Goal: Transaction & Acquisition: Register for event/course

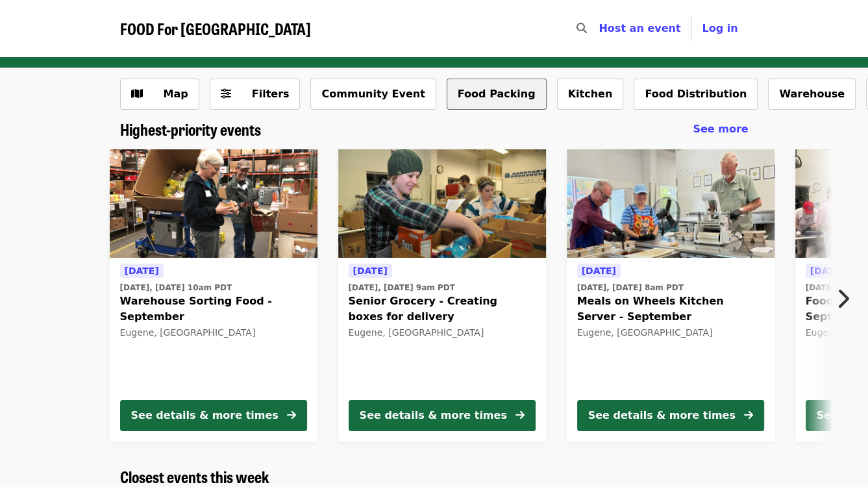
click at [447, 95] on button "Food Packing" at bounding box center [497, 94] width 100 height 31
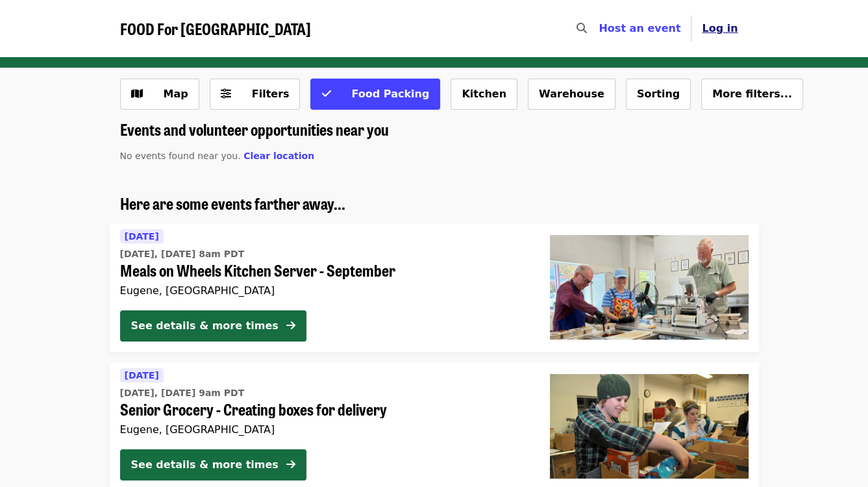
click at [713, 28] on span "Log in" at bounding box center [720, 28] width 36 height 12
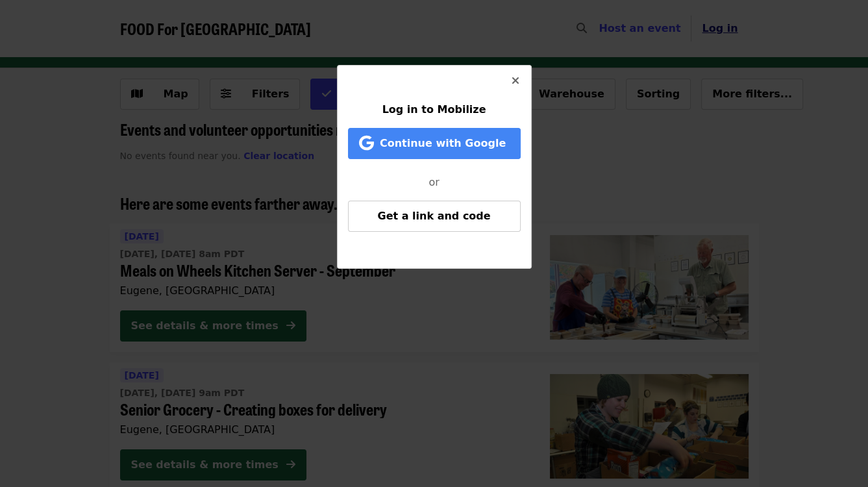
click at [713, 28] on div "Log in to Mobilize Continue with Google or Get a link and code" at bounding box center [434, 243] width 868 height 487
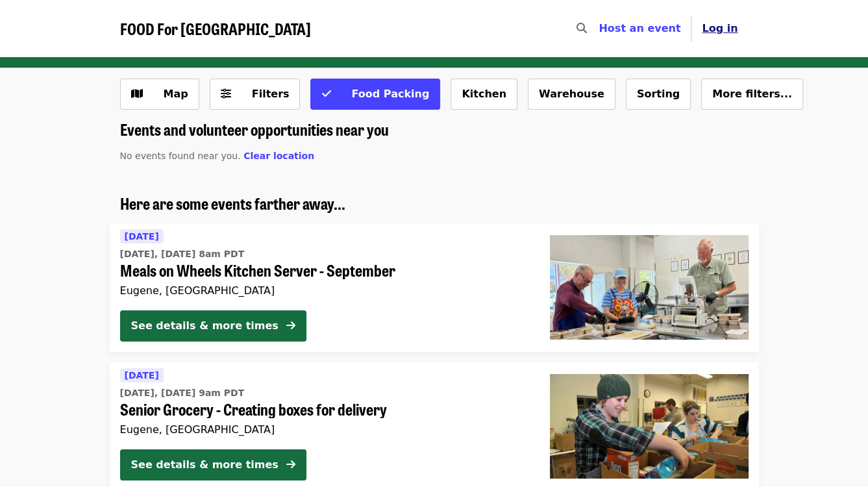
click at [706, 31] on button "Log in" at bounding box center [719, 29] width 56 height 26
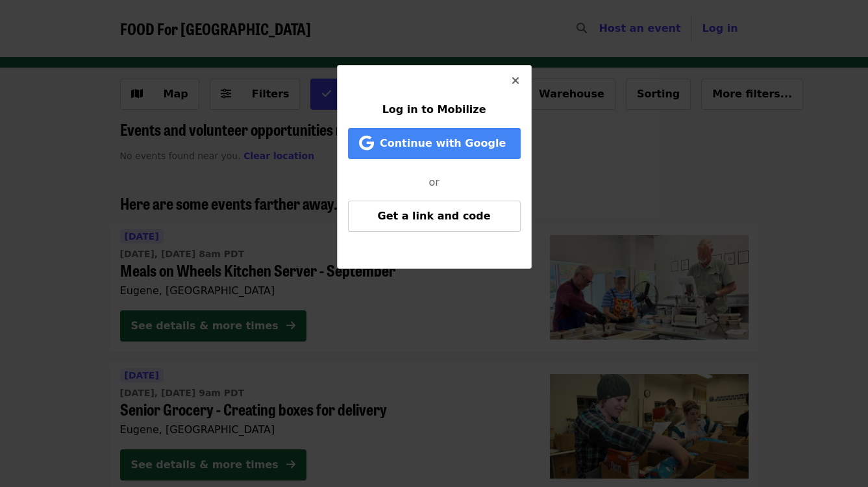
click at [509, 80] on button "Close" at bounding box center [515, 81] width 31 height 31
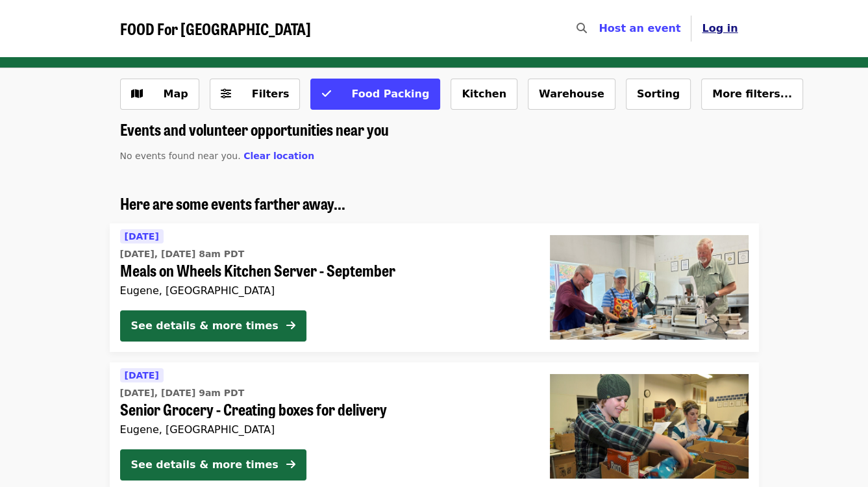
click at [724, 27] on span "Log in" at bounding box center [720, 28] width 36 height 12
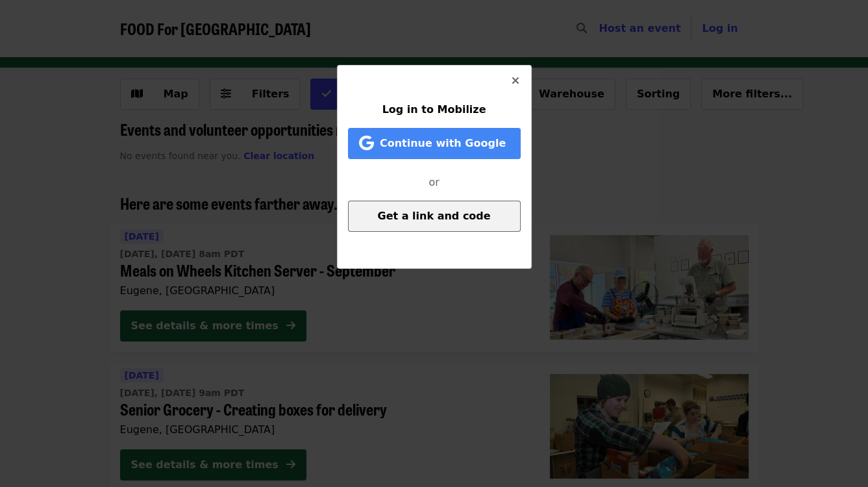
click at [419, 212] on span "Get a link and code" at bounding box center [433, 216] width 113 height 12
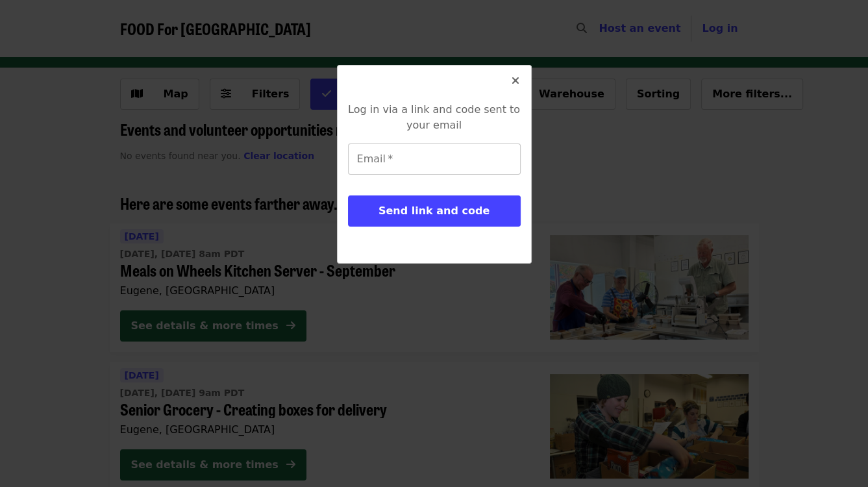
click at [395, 162] on input "Email   *" at bounding box center [434, 158] width 173 height 31
type input "**********"
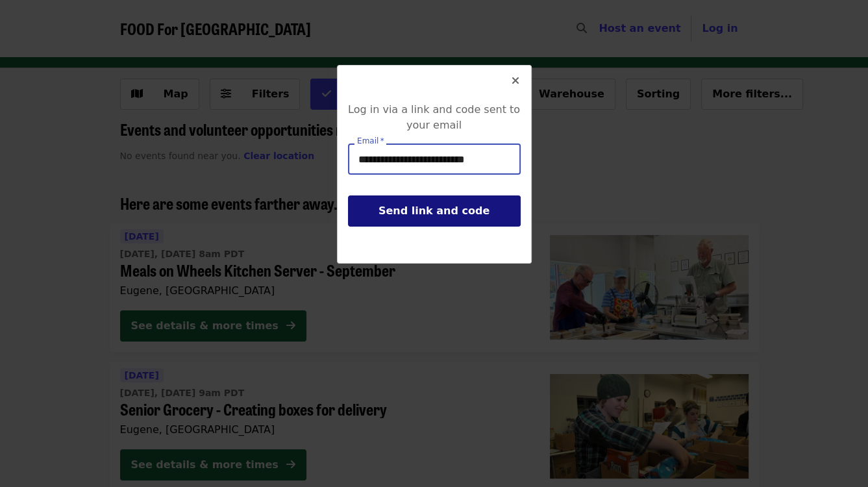
click at [409, 216] on span "Send link and code" at bounding box center [433, 210] width 111 height 12
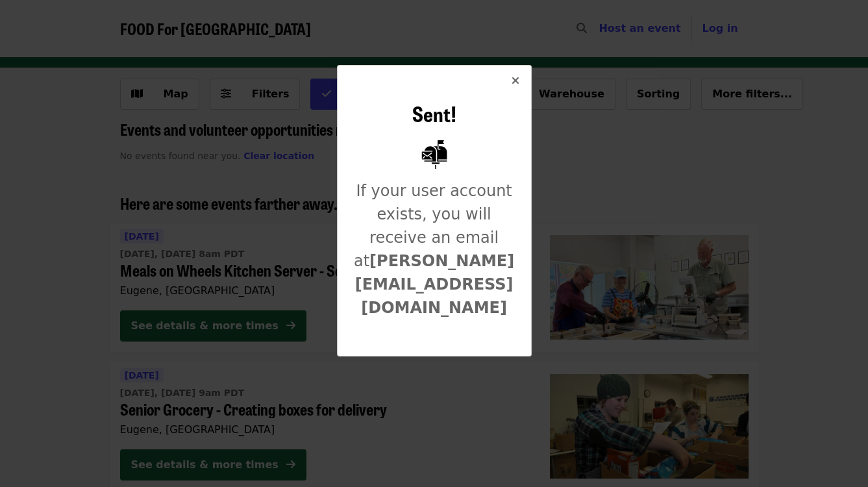
click at [514, 79] on icon "times icon" at bounding box center [516, 81] width 8 height 12
click at [528, 79] on button "Warehouse" at bounding box center [572, 94] width 88 height 31
